Goal: Task Accomplishment & Management: Manage account settings

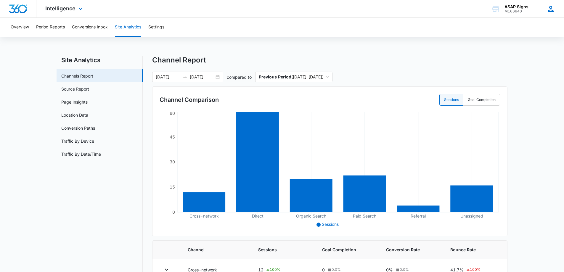
click at [552, 10] on icon at bounding box center [550, 9] width 6 height 6
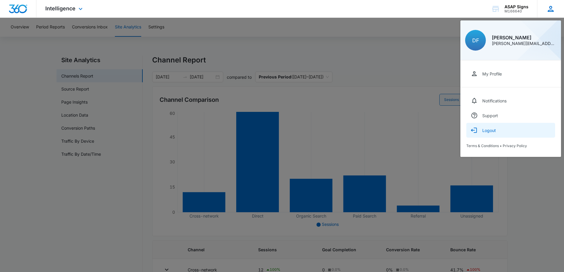
click at [486, 130] on div "Logout" at bounding box center [489, 130] width 14 height 5
